Goal: Task Accomplishment & Management: Manage account settings

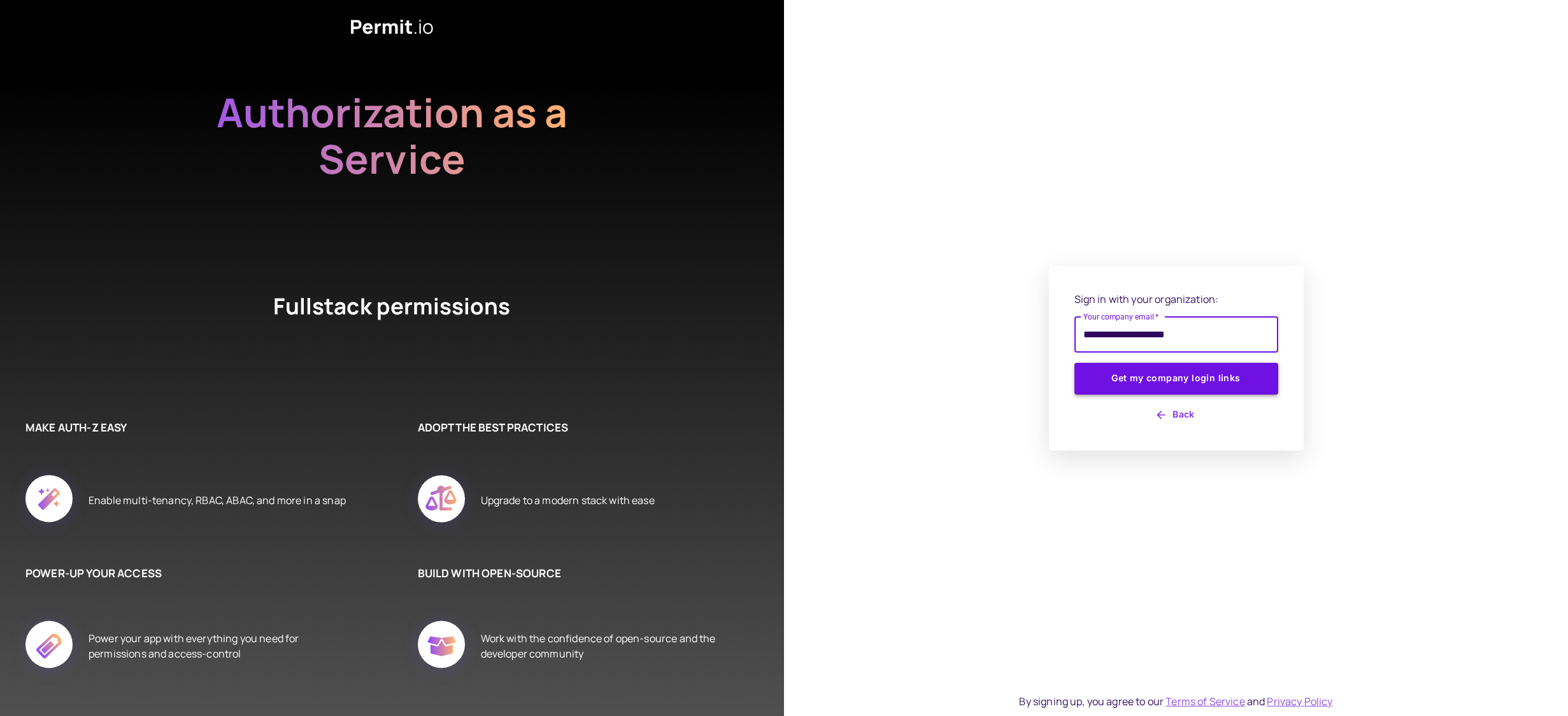
type input "**********"
click at [1244, 383] on button "Get my company login links" at bounding box center [1176, 379] width 204 height 32
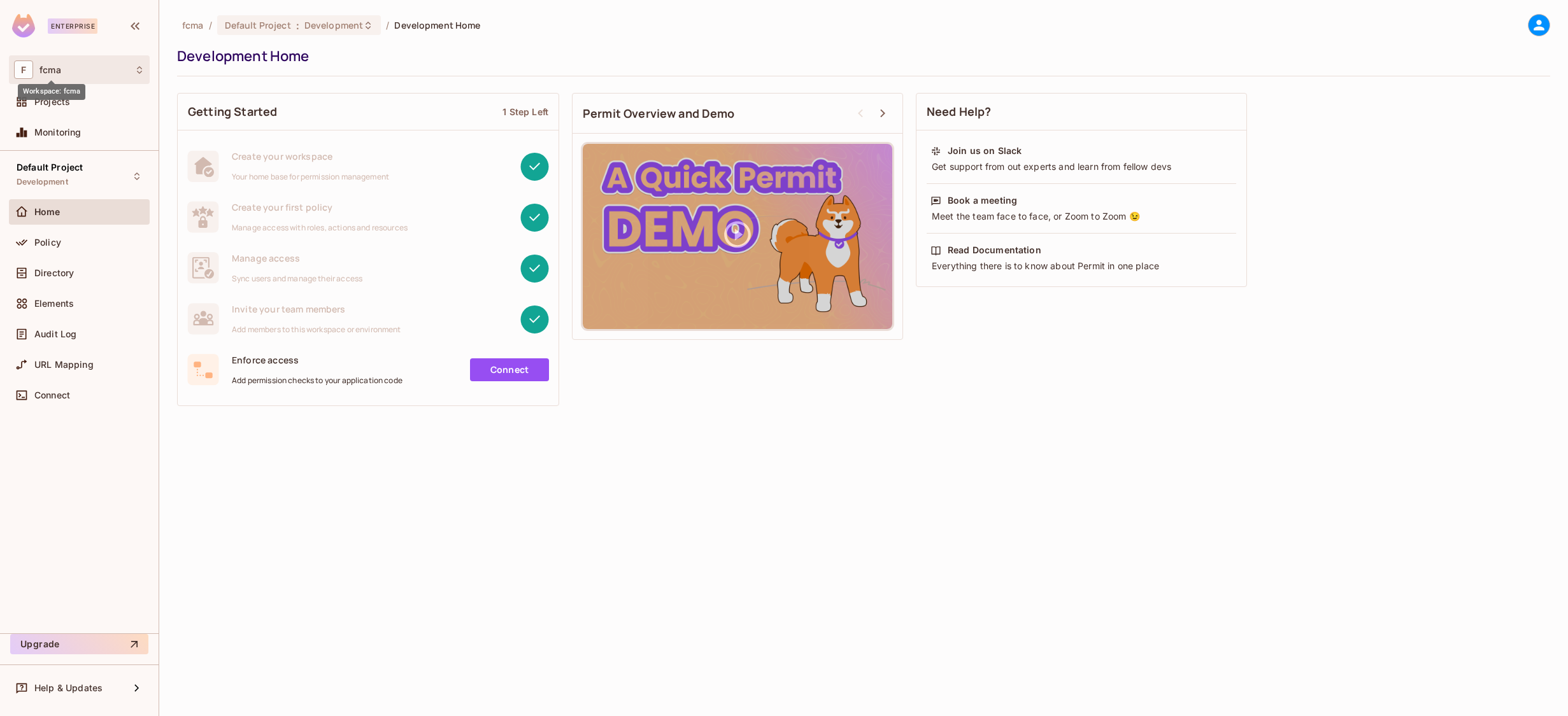
click at [53, 67] on span "fcma" at bounding box center [50, 70] width 21 height 10
click at [420, 579] on div at bounding box center [784, 358] width 1568 height 716
click at [44, 275] on span "Directory" at bounding box center [53, 273] width 39 height 10
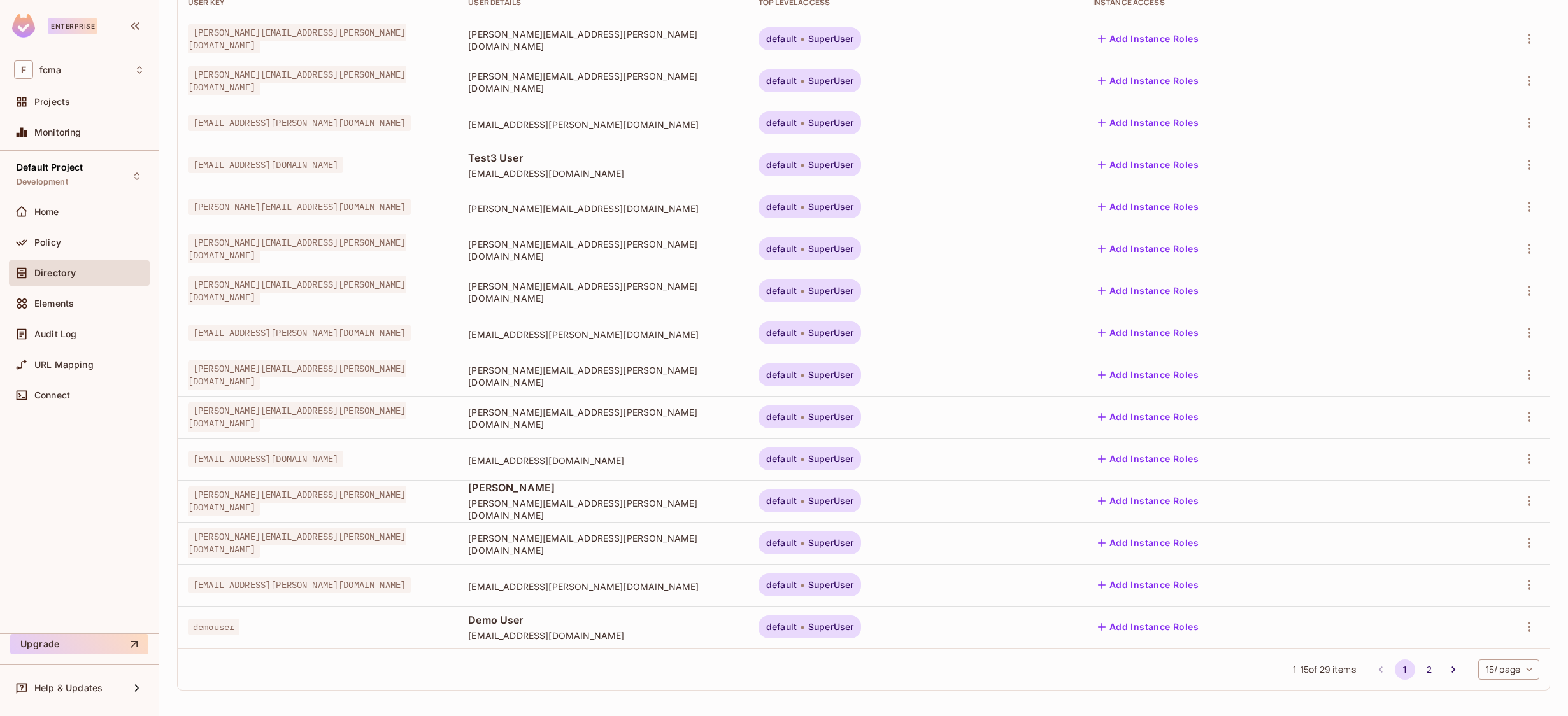
scroll to position [173, 0]
click at [1527, 669] on body "Enterprise F fcma Projects Monitoring Default Project Development Home Policy D…" at bounding box center [784, 358] width 1568 height 716
click at [1510, 687] on li "100 / page" at bounding box center [1498, 688] width 63 height 27
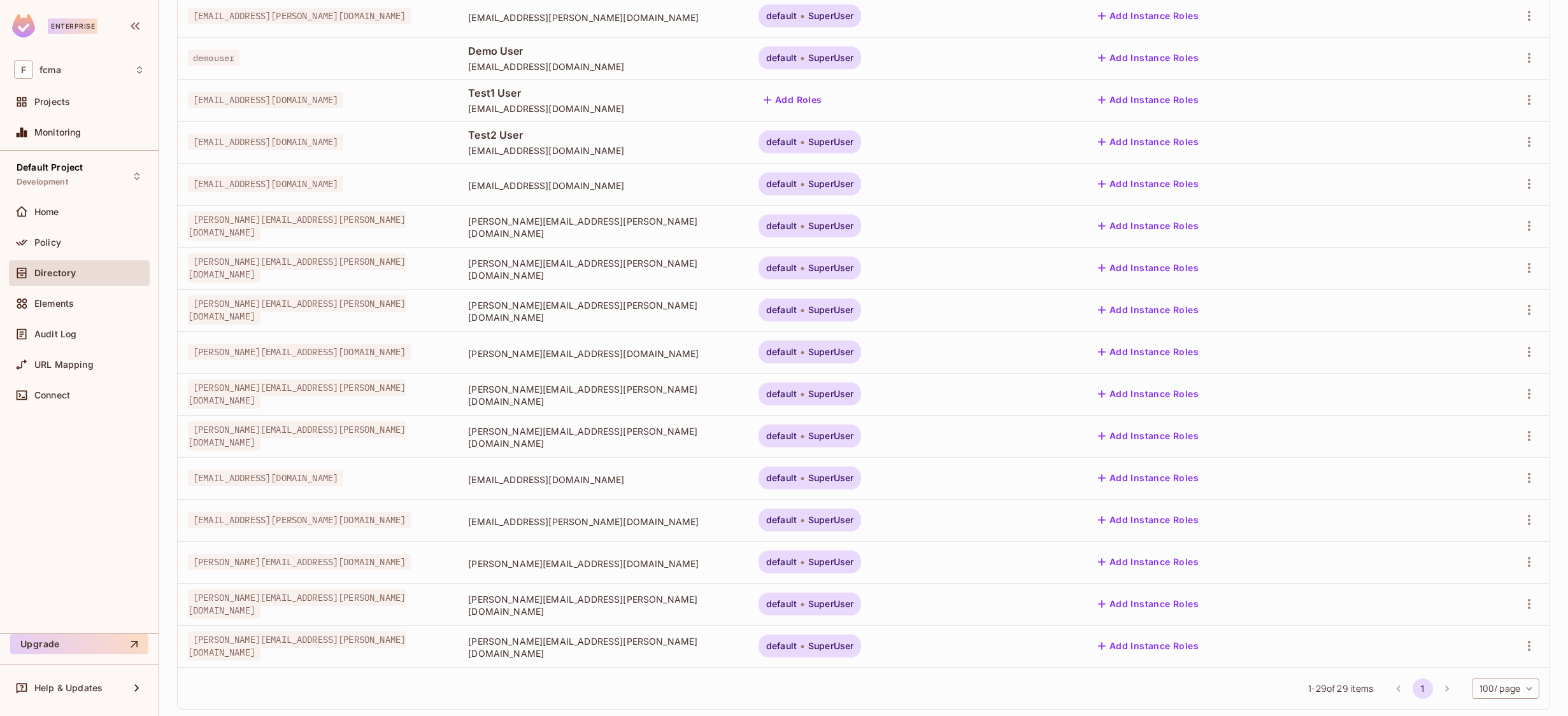
scroll to position [762, 0]
